Goal: Task Accomplishment & Management: Use online tool/utility

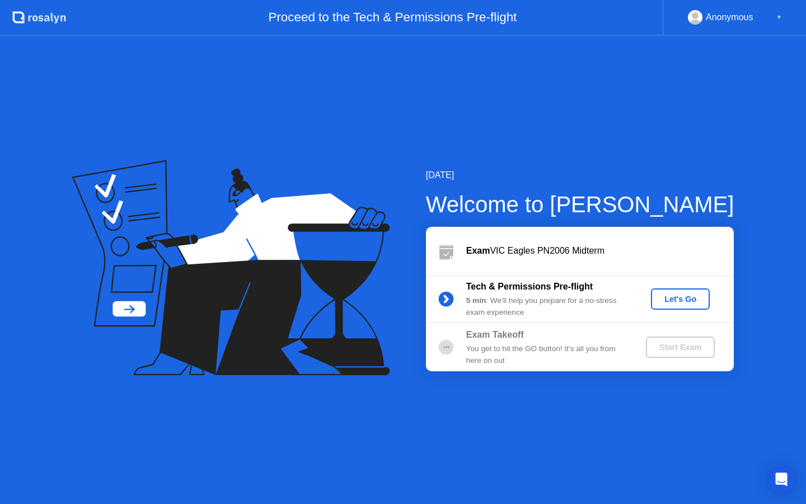
click at [692, 294] on div "Let's Go" at bounding box center [680, 298] width 50 height 9
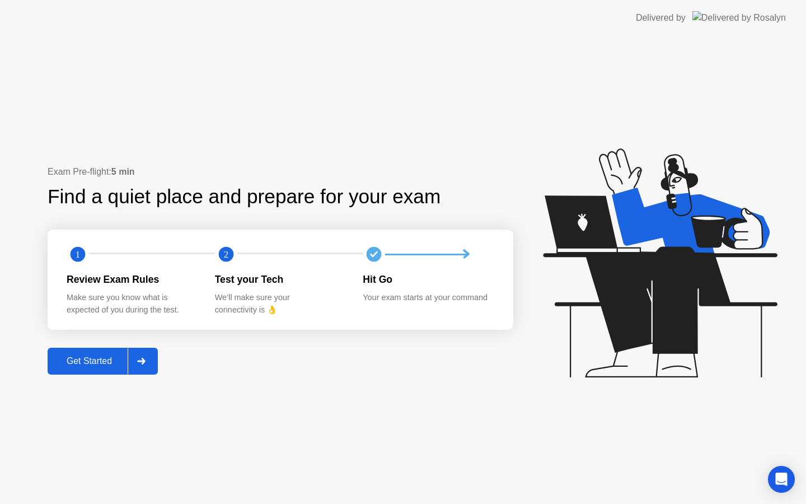
click at [118, 350] on button "Get Started" at bounding box center [103, 361] width 110 height 27
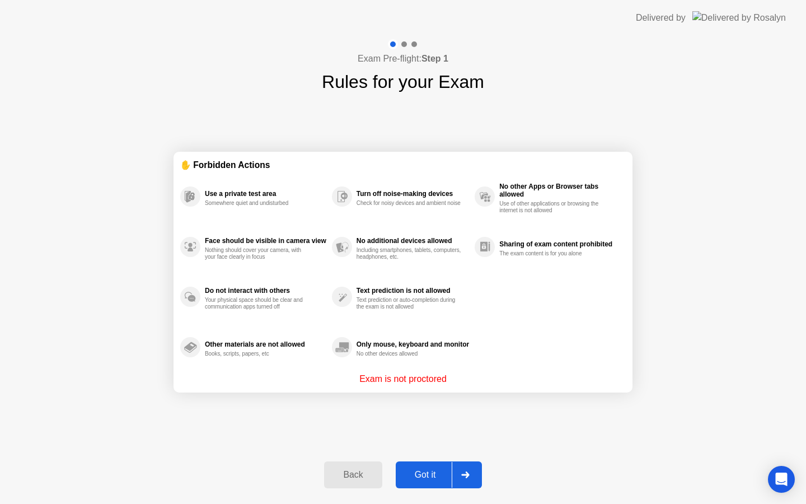
click at [452, 478] on div at bounding box center [465, 475] width 27 height 26
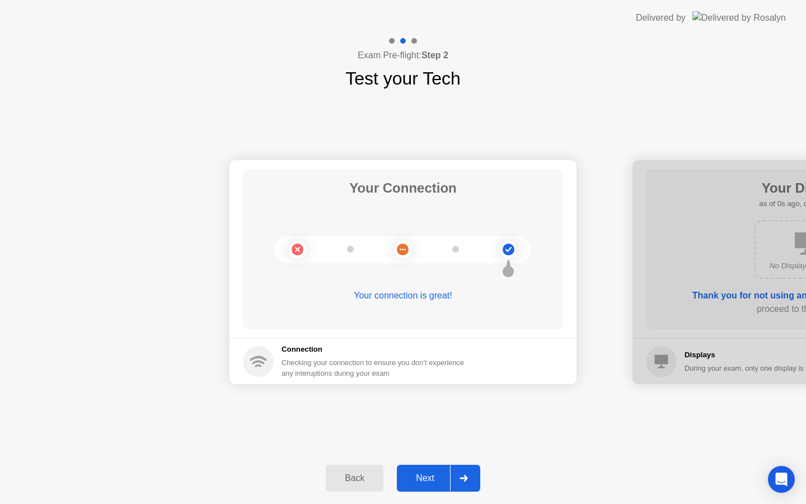
click at [452, 478] on div at bounding box center [463, 478] width 27 height 26
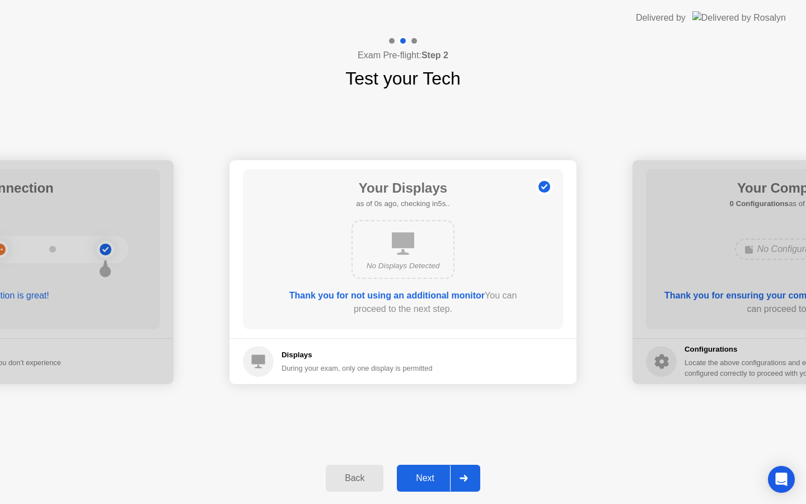
click at [452, 478] on div at bounding box center [463, 478] width 27 height 26
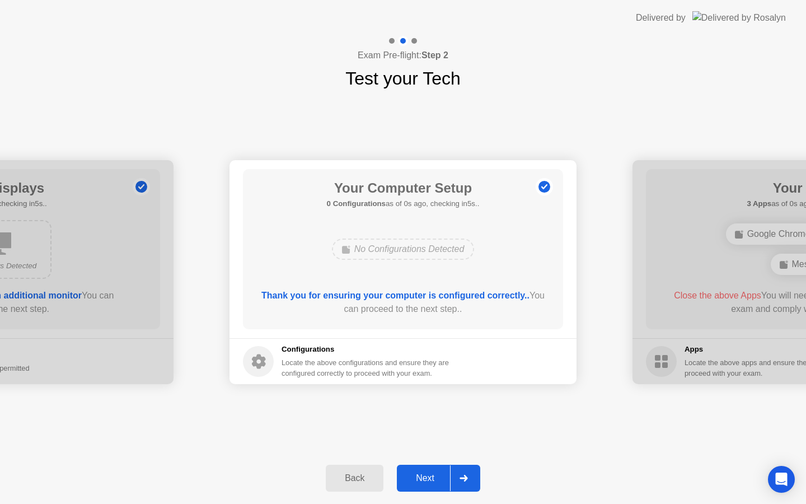
click at [452, 478] on div at bounding box center [463, 478] width 27 height 26
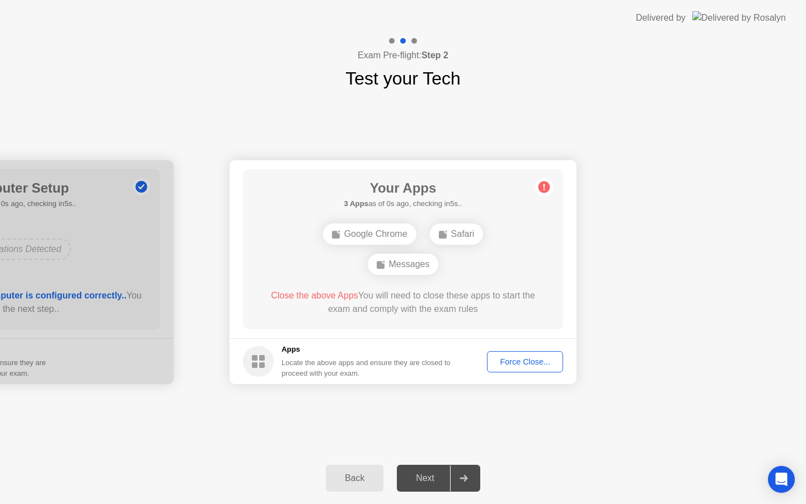
click at [452, 478] on div at bounding box center [463, 478] width 27 height 26
click at [537, 360] on div "Force Close..." at bounding box center [525, 361] width 68 height 9
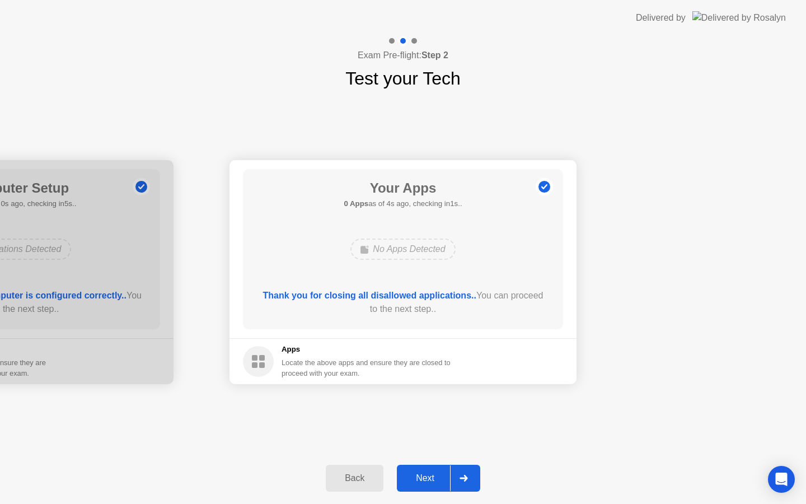
click at [435, 467] on button "Next" at bounding box center [438, 477] width 83 height 27
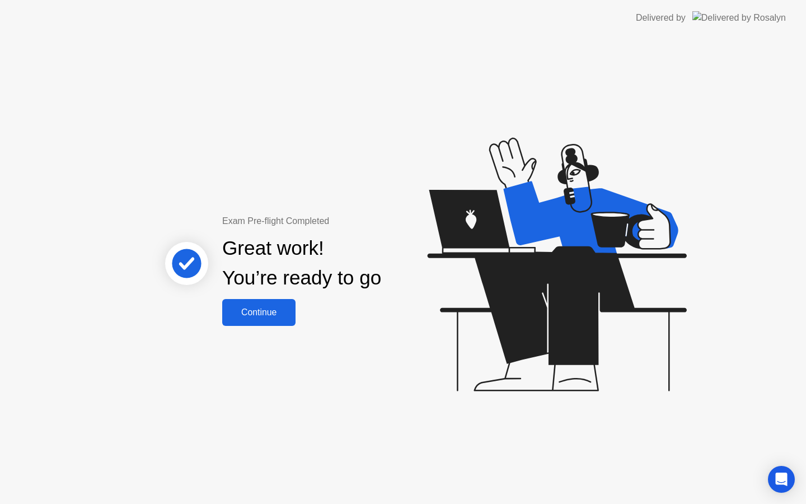
click at [252, 315] on div "Continue" at bounding box center [259, 312] width 67 height 10
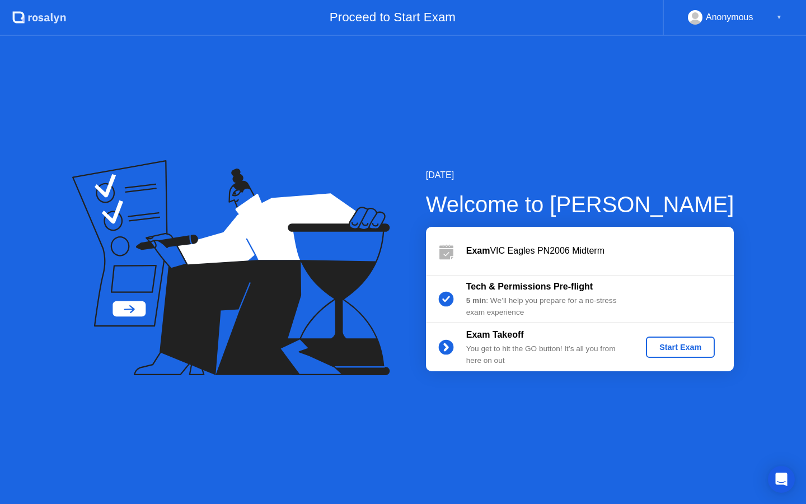
click at [663, 345] on div "Start Exam" at bounding box center [680, 346] width 60 height 9
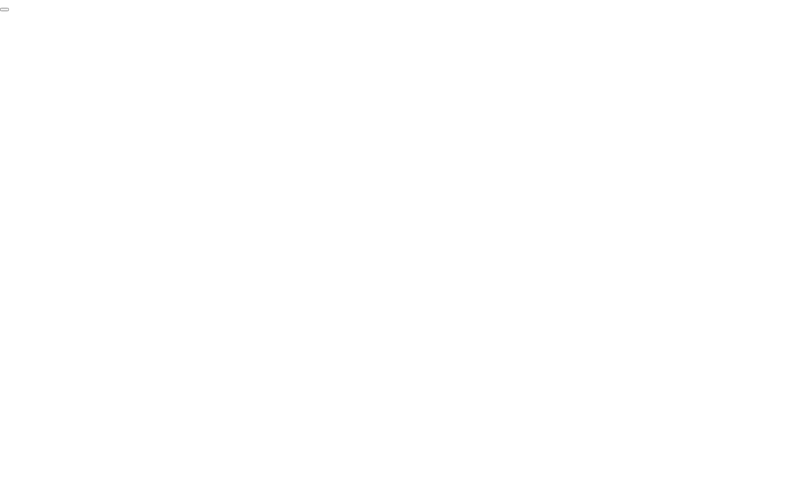
click at [9, 11] on button "End Proctoring Session" at bounding box center [4, 9] width 9 height 3
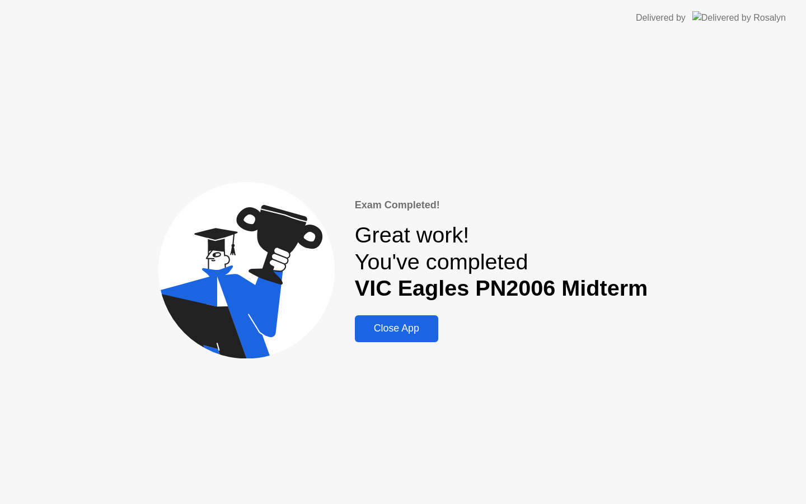
click at [398, 332] on div "Close App" at bounding box center [396, 328] width 77 height 12
